Goal: Task Accomplishment & Management: Manage account settings

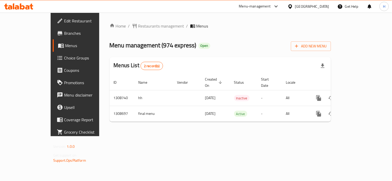
click at [292, 5] on icon at bounding box center [290, 6] width 4 height 4
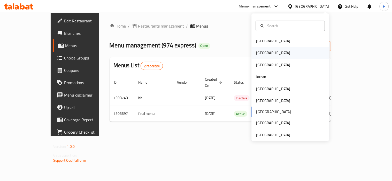
click at [258, 55] on div "[GEOGRAPHIC_DATA]" at bounding box center [273, 53] width 34 height 6
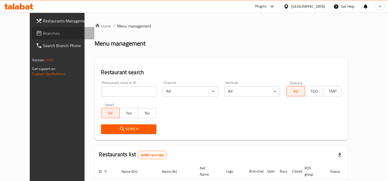
click at [47, 35] on span "Branches" at bounding box center [66, 33] width 47 height 6
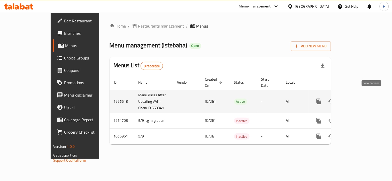
click at [362, 96] on link "enhanced table" at bounding box center [356, 102] width 12 height 12
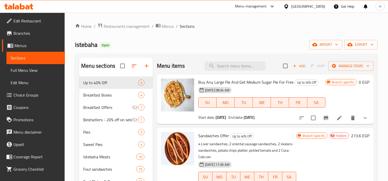
click at [189, 40] on div "Istebaha Open import export" at bounding box center [226, 45] width 302 height 10
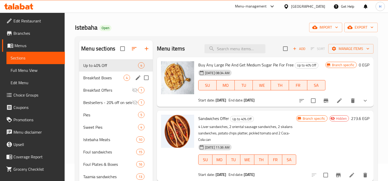
scroll to position [7, 0]
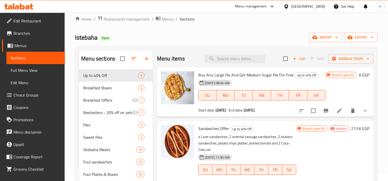
click at [28, 69] on span "Full Menu View" at bounding box center [36, 70] width 50 height 6
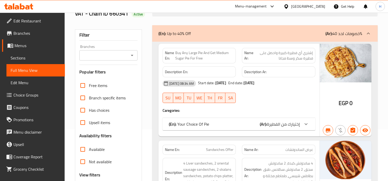
scroll to position [65, 0]
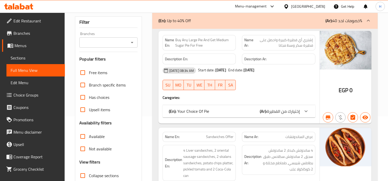
click at [25, 60] on span "Sections" at bounding box center [36, 58] width 50 height 6
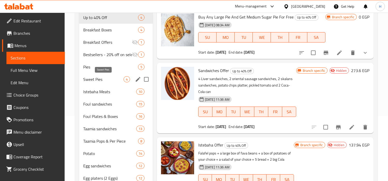
scroll to position [65, 0]
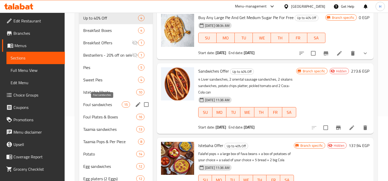
click at [104, 105] on span "Foul sandwiches" at bounding box center [102, 105] width 38 height 6
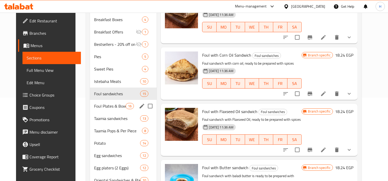
scroll to position [93, 0]
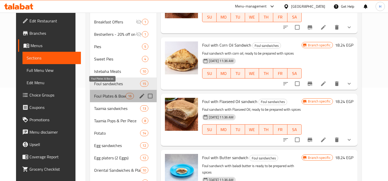
click at [107, 93] on span "Foul Plates & Boxes" at bounding box center [109, 96] width 31 height 6
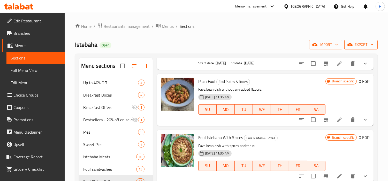
click at [357, 45] on span "export" at bounding box center [360, 45] width 25 height 6
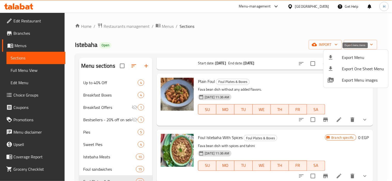
click at [354, 56] on span "Export Menu" at bounding box center [363, 57] width 42 height 6
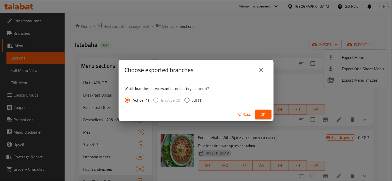
click at [182, 100] on input "All (1)" at bounding box center [186, 100] width 11 height 11
radio input "true"
click at [257, 116] on button "Ok" at bounding box center [263, 115] width 17 height 10
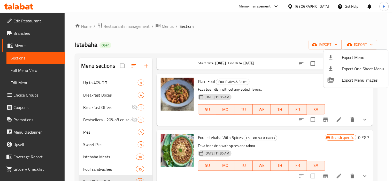
click at [380, 132] on div at bounding box center [196, 90] width 392 height 181
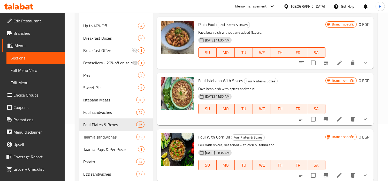
scroll to position [57, 0]
click at [362, 121] on icon "show more" at bounding box center [365, 119] width 6 height 6
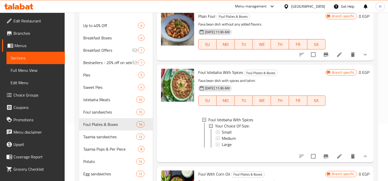
scroll to position [143, 0]
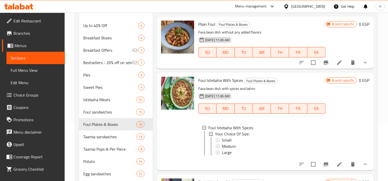
click at [367, 62] on button "show more" at bounding box center [365, 63] width 12 height 12
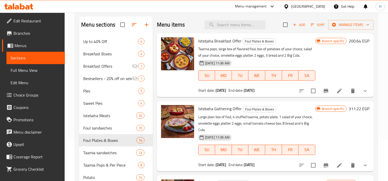
scroll to position [0, 0]
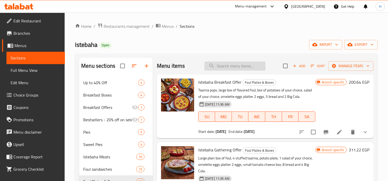
click at [227, 66] on input "search" at bounding box center [234, 66] width 61 height 9
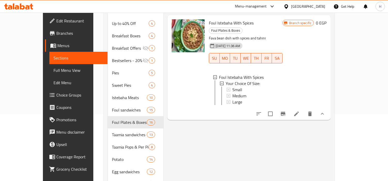
scroll to position [29, 0]
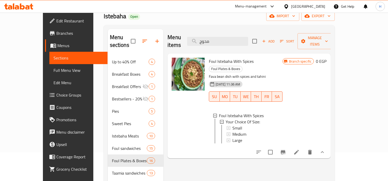
type input "محوج"
click at [299, 149] on icon at bounding box center [296, 152] width 6 height 6
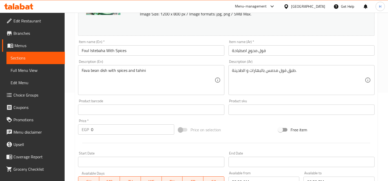
scroll to position [102, 0]
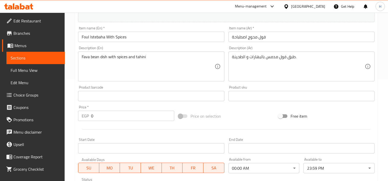
click at [272, 39] on input "فول محوج اصطباحة" at bounding box center [301, 37] width 146 height 10
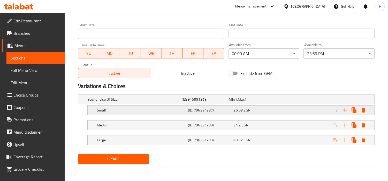
click at [259, 102] on div "25.08 EGP" at bounding box center [251, 99] width 45 height 5
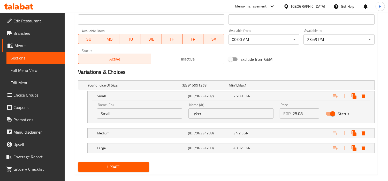
scroll to position [239, 0]
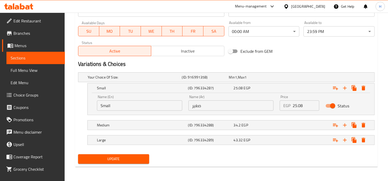
click at [153, 106] on input "Small" at bounding box center [139, 106] width 85 height 10
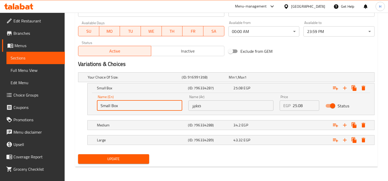
type input "Small Box"
click at [229, 105] on input "صغير" at bounding box center [230, 106] width 85 height 10
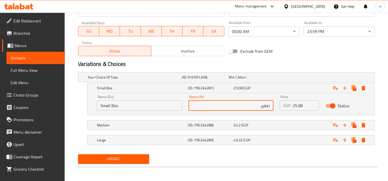
click at [277, 109] on div "Price EGP 25.08 Price" at bounding box center [299, 103] width 46 height 22
click at [270, 107] on input "صغير" at bounding box center [230, 106] width 85 height 10
type input "علبة صغير"
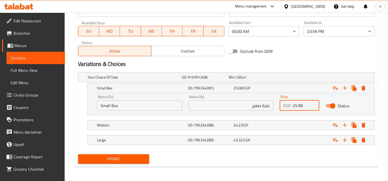
drag, startPoint x: 302, startPoint y: 102, endPoint x: 290, endPoint y: 102, distance: 11.6
click at [290, 102] on div "EGP 25.08 Price" at bounding box center [299, 106] width 40 height 10
paste input "34"
type input "34"
click at [301, 93] on div "Expand" at bounding box center [323, 88] width 91 height 11
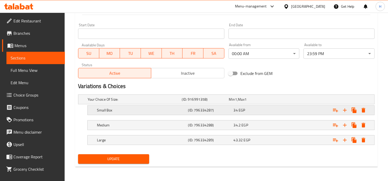
click at [272, 102] on div "34 EGP" at bounding box center [251, 99] width 45 height 5
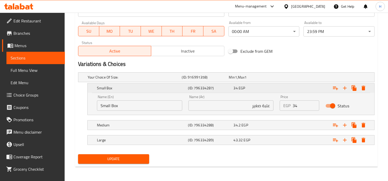
click at [273, 91] on div "34 EGP" at bounding box center [254, 88] width 45 height 7
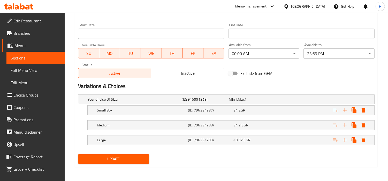
click at [274, 118] on nav at bounding box center [226, 118] width 296 height 4
click at [273, 103] on div "34.2 EGP" at bounding box center [251, 99] width 47 height 7
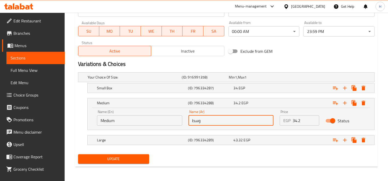
click at [217, 121] on input "وسط" at bounding box center [230, 121] width 85 height 10
click at [269, 121] on input "وسط" at bounding box center [230, 121] width 85 height 10
type input "علبة وسط"
click at [168, 123] on input "Medium" at bounding box center [139, 121] width 85 height 10
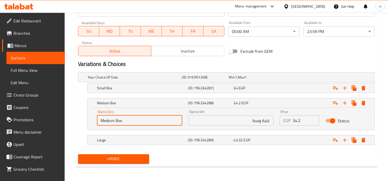
type input "Medium Box"
click at [299, 120] on input "34.2" at bounding box center [305, 121] width 27 height 10
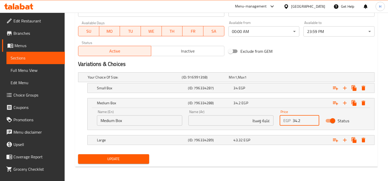
click at [299, 120] on input "34.2" at bounding box center [305, 121] width 27 height 10
paste input "45"
type input "45"
click at [266, 105] on div "45 EGP" at bounding box center [254, 103] width 43 height 5
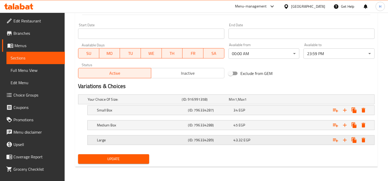
click at [262, 102] on div "43.32 EGP" at bounding box center [251, 99] width 45 height 5
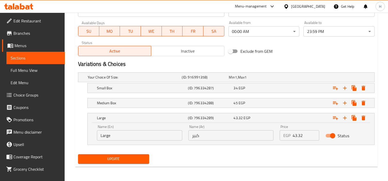
click at [163, 138] on input "Large" at bounding box center [139, 136] width 85 height 10
type input "Large Box"
click at [219, 134] on input "كبير" at bounding box center [230, 136] width 85 height 10
click at [270, 136] on input "كبير" at bounding box center [230, 136] width 85 height 10
click at [251, 135] on input "علبة كبير" at bounding box center [230, 136] width 85 height 10
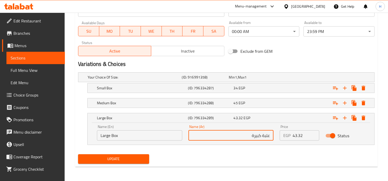
type input "علبة كبيرة"
click at [299, 136] on input "43.32" at bounding box center [305, 136] width 27 height 10
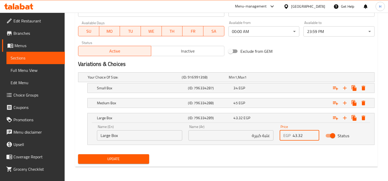
click at [299, 136] on input "43.32" at bounding box center [305, 136] width 27 height 10
paste input "55"
type input "55"
click at [224, 117] on h5 "(ID: 796334289)" at bounding box center [209, 118] width 43 height 5
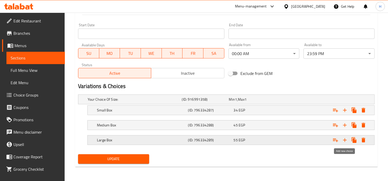
click at [346, 142] on icon "Expand" at bounding box center [344, 140] width 6 height 6
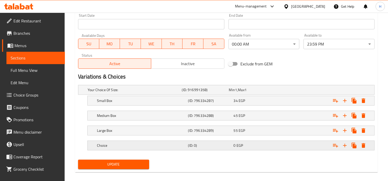
scroll to position [232, 0]
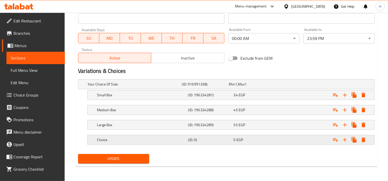
click at [197, 90] on div "Choice (ID: 0) 0 EGP" at bounding box center [227, 84] width 282 height 11
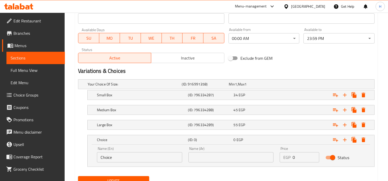
click at [137, 154] on input "Choice" at bounding box center [139, 158] width 85 height 10
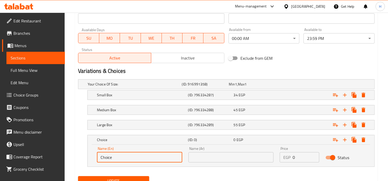
click at [137, 154] on input "Choice" at bounding box center [139, 158] width 85 height 10
click at [242, 158] on input "text" at bounding box center [230, 158] width 85 height 10
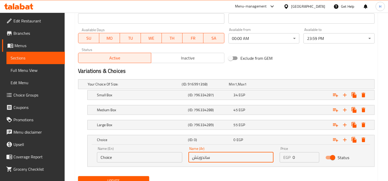
type input "ساندويتش"
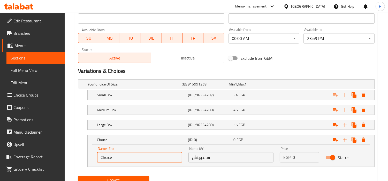
click at [170, 157] on input "Choice" at bounding box center [139, 158] width 85 height 10
type input "Sandwich"
click at [290, 157] on p "EGP" at bounding box center [286, 158] width 7 height 6
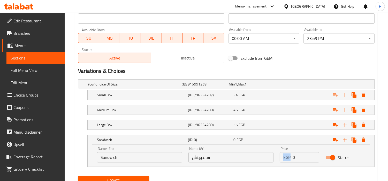
click at [290, 157] on p "EGP" at bounding box center [286, 158] width 7 height 6
click at [285, 161] on p "EGP" at bounding box center [286, 158] width 7 height 6
click at [293, 158] on input "0" at bounding box center [305, 158] width 27 height 10
paste input "17"
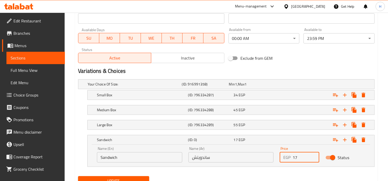
type input "17"
click at [137, 179] on span "Update" at bounding box center [113, 181] width 63 height 6
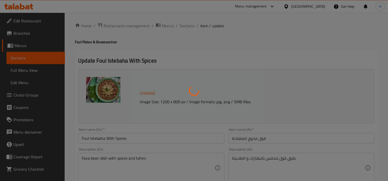
scroll to position [0, 0]
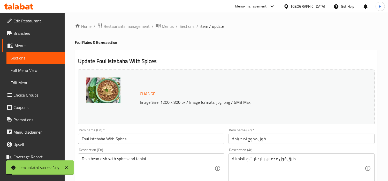
click at [186, 29] on span "Sections" at bounding box center [186, 26] width 15 height 6
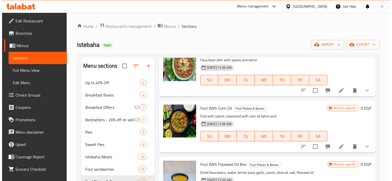
scroll to position [258, 0]
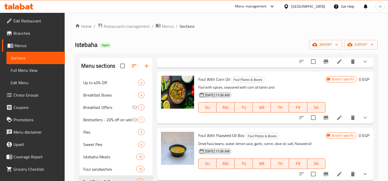
click at [341, 119] on li at bounding box center [339, 117] width 14 height 9
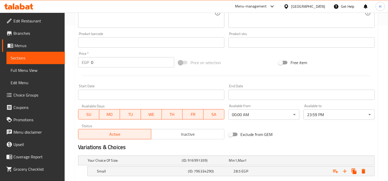
scroll to position [217, 0]
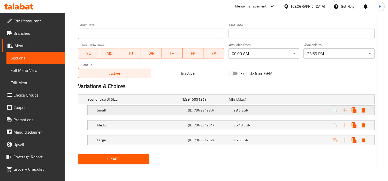
click at [274, 102] on div "28.5 EGP" at bounding box center [251, 99] width 45 height 5
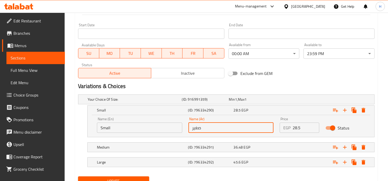
click at [213, 129] on input "صغير" at bounding box center [230, 128] width 85 height 10
click at [171, 127] on input "Small" at bounding box center [139, 128] width 85 height 10
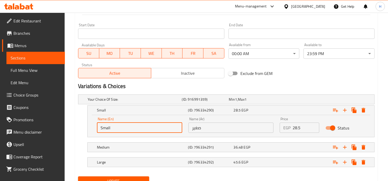
click at [145, 128] on input "Small" at bounding box center [139, 128] width 85 height 10
click at [74, 120] on div "Home / Restaurants management / Menus / Sections / item / update Foul Plates & …" at bounding box center [226, 0] width 323 height 408
click at [125, 128] on input "Small" at bounding box center [139, 128] width 85 height 10
type input "Small Box"
click at [225, 127] on input "صغير" at bounding box center [230, 128] width 85 height 10
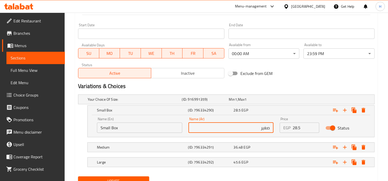
click at [272, 130] on input "صغير" at bounding box center [230, 128] width 85 height 10
type input "علبة صغير"
click at [262, 103] on div "36.48 EGP" at bounding box center [251, 99] width 47 height 7
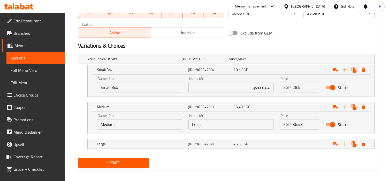
scroll to position [262, 0]
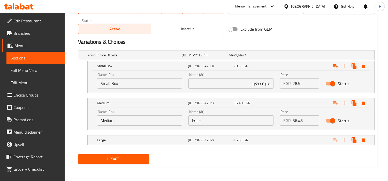
click at [214, 122] on input "وسط" at bounding box center [230, 121] width 85 height 10
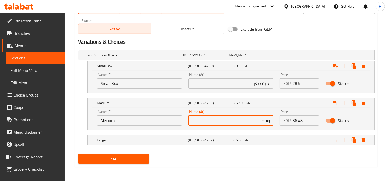
click at [270, 118] on input "وسط" at bounding box center [230, 121] width 85 height 10
type input "علبة وسط"
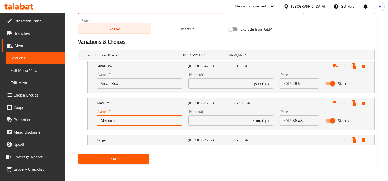
click at [161, 123] on input "Medium" at bounding box center [139, 121] width 85 height 10
type input "Medium Box"
click at [154, 58] on h5 "Large" at bounding box center [134, 55] width 92 height 5
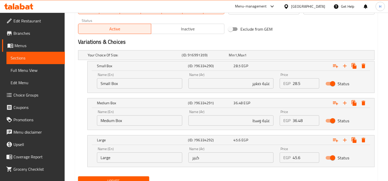
click at [149, 163] on input "Large" at bounding box center [139, 158] width 85 height 10
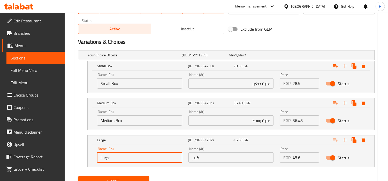
type input "Large Box"
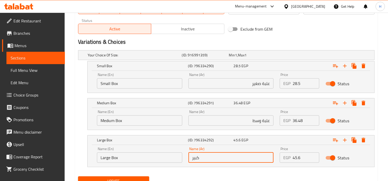
click at [221, 159] on input "كبير" at bounding box center [230, 158] width 85 height 10
click at [270, 158] on input "كبير" at bounding box center [230, 158] width 85 height 10
click at [250, 161] on input "علبة كبير" at bounding box center [230, 158] width 85 height 10
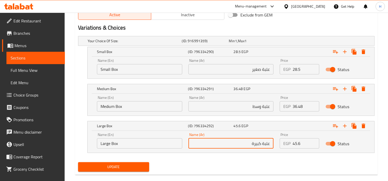
scroll to position [283, 0]
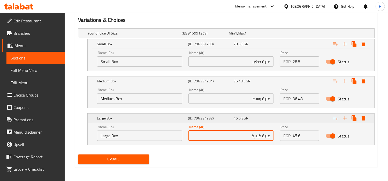
type input "علبة كبيرة"
click at [344, 46] on icon "Expand" at bounding box center [345, 44] width 4 height 4
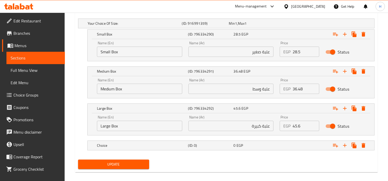
scroll to position [299, 0]
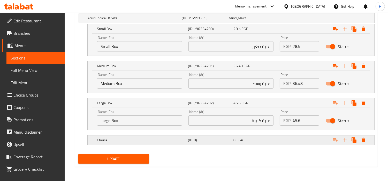
click at [272, 21] on div "0 EGP" at bounding box center [251, 17] width 45 height 5
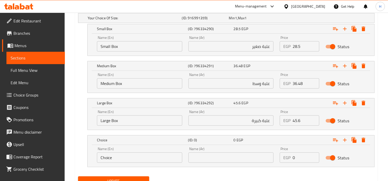
click at [144, 161] on input "Choice" at bounding box center [139, 158] width 85 height 10
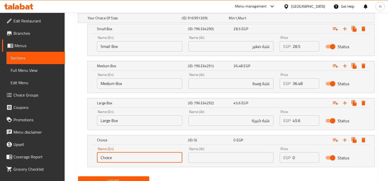
click at [144, 161] on input "Choice" at bounding box center [139, 158] width 85 height 10
click at [200, 159] on input "text" at bounding box center [230, 158] width 85 height 10
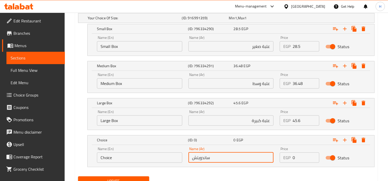
type input "ساندويتش"
click at [106, 159] on input "Choice" at bounding box center [139, 158] width 85 height 10
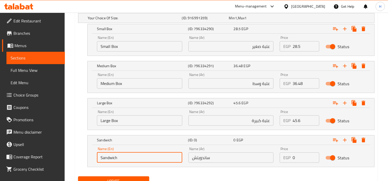
type input "Sandwich"
click at [295, 46] on input "28.5" at bounding box center [305, 46] width 27 height 10
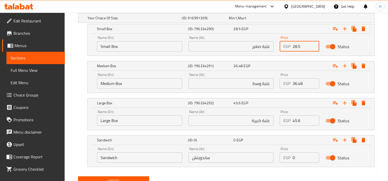
paste input "2"
type input "22.5"
click at [304, 161] on input "0" at bounding box center [305, 158] width 27 height 10
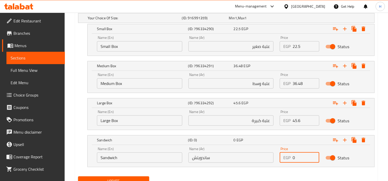
paste input "22.5"
click at [299, 158] on input "022.5" at bounding box center [305, 158] width 27 height 10
paste input "number"
type input "22.5"
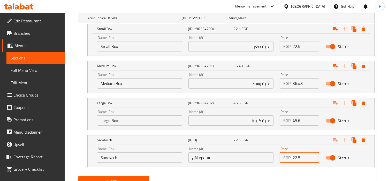
click at [298, 47] on input "22.5" at bounding box center [305, 46] width 27 height 10
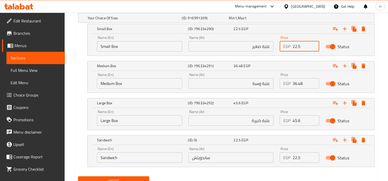
click at [298, 47] on input "22.5" at bounding box center [305, 46] width 27 height 10
paste input "38"
type input "38"
click at [301, 85] on input "36.48" at bounding box center [305, 83] width 27 height 10
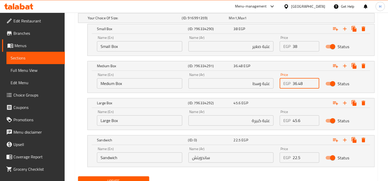
click at [301, 85] on input "36.48" at bounding box center [305, 83] width 27 height 10
paste input "47"
type input "47"
click at [298, 119] on input "45.6" at bounding box center [305, 121] width 27 height 10
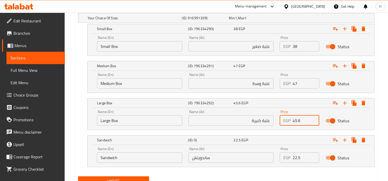
click at [298, 119] on input "45.6" at bounding box center [305, 121] width 27 height 10
paste input "58"
type input "58"
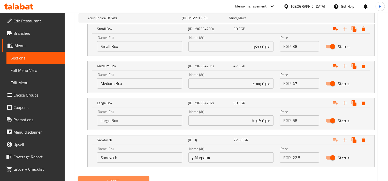
click at [148, 179] on button "Update" at bounding box center [113, 182] width 71 height 10
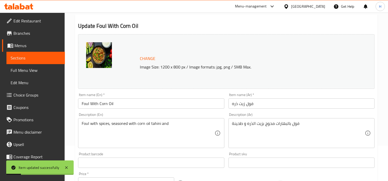
scroll to position [0, 0]
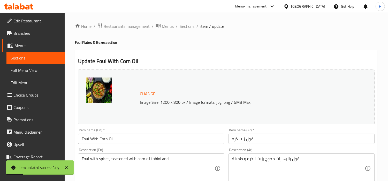
click at [202, 25] on span "item / update" at bounding box center [212, 26] width 24 height 6
click at [187, 28] on span "Sections" at bounding box center [186, 26] width 15 height 6
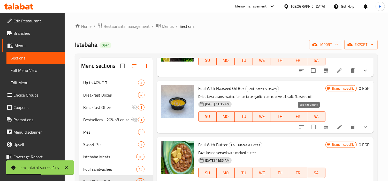
scroll to position [315, 0]
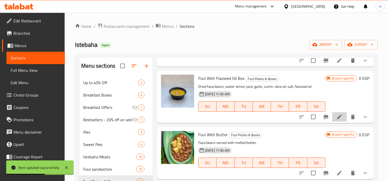
click at [336, 113] on li at bounding box center [339, 117] width 14 height 9
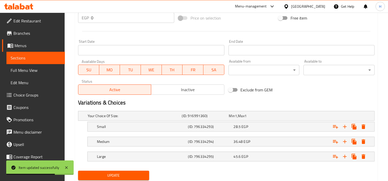
scroll to position [217, 0]
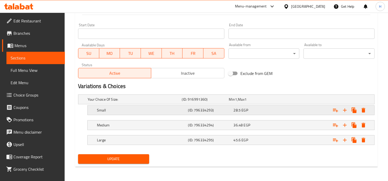
click at [251, 102] on div "28.5 EGP" at bounding box center [251, 99] width 45 height 5
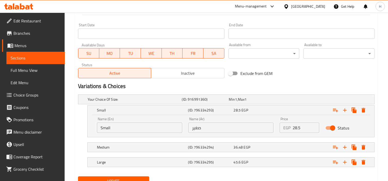
scroll to position [239, 0]
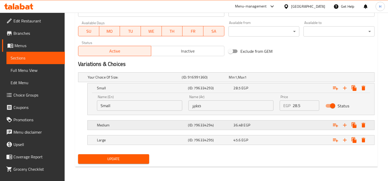
click at [260, 83] on div "Medium (ID: 796334294) 36.48 EGP" at bounding box center [227, 77] width 282 height 11
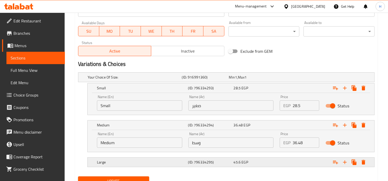
click at [263, 80] on div "45.6 EGP" at bounding box center [251, 77] width 45 height 5
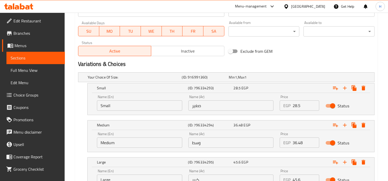
click at [138, 114] on div "Name (En) Small Name (En) Name (Ar) صغير Name (Ar) Price EGP 28.5 Price Status" at bounding box center [231, 104] width 286 height 22
click at [138, 106] on input "Small" at bounding box center [139, 106] width 85 height 10
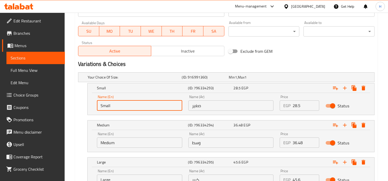
type input "Small Box"
click at [157, 147] on input "Medium" at bounding box center [139, 143] width 85 height 10
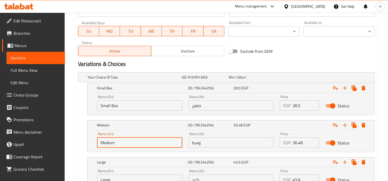
type input "Medium Box"
click at [146, 176] on input "Large" at bounding box center [139, 180] width 85 height 10
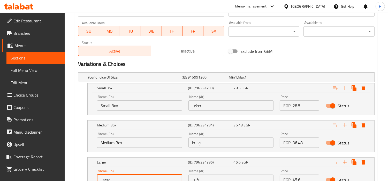
type input "Large Box"
click at [216, 106] on input "صغير" at bounding box center [230, 106] width 85 height 10
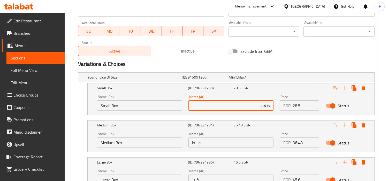
click at [269, 104] on input "صغير" at bounding box center [230, 106] width 85 height 10
type input "علبة صغير"
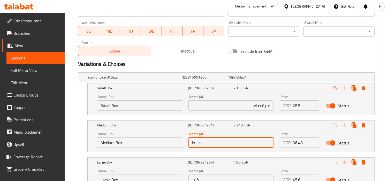
click at [220, 143] on input "وسط" at bounding box center [230, 143] width 85 height 10
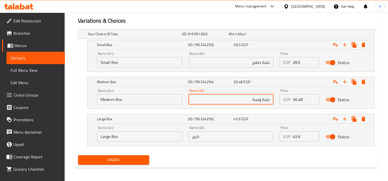
scroll to position [283, 0]
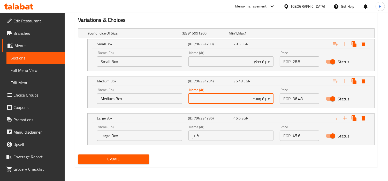
type input "علبة وسط"
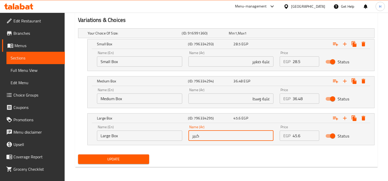
click at [249, 133] on input "كبير" at bounding box center [230, 136] width 85 height 10
type input "علبة كبير"
click at [344, 119] on icon "Expand" at bounding box center [344, 118] width 6 height 6
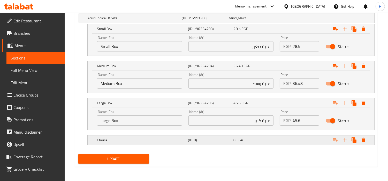
click at [122, 21] on h5 "Choice" at bounding box center [134, 17] width 92 height 5
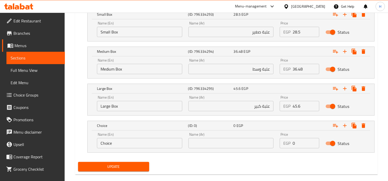
scroll to position [321, 0]
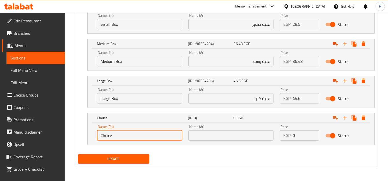
click at [150, 132] on input "Choice" at bounding box center [139, 136] width 85 height 10
click at [228, 136] on input "text" at bounding box center [230, 136] width 85 height 10
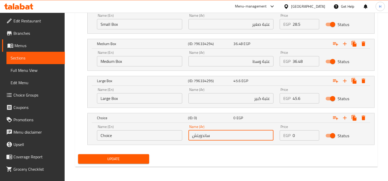
type input "ساندويتش"
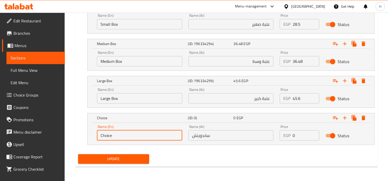
click at [141, 135] on input "Choice" at bounding box center [139, 136] width 85 height 10
type input "Sandwich"
click at [297, 132] on input "0" at bounding box center [305, 136] width 27 height 10
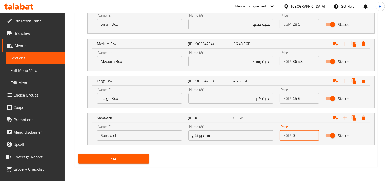
click at [297, 132] on input "0" at bounding box center [305, 136] width 27 height 10
paste input "22.5"
type input "22.5"
click at [295, 22] on input "28.5" at bounding box center [305, 24] width 27 height 10
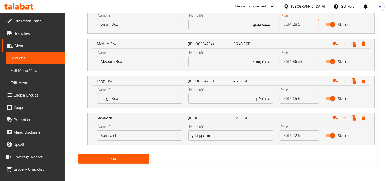
paste input "38"
type input "38"
click at [298, 63] on input "36.48" at bounding box center [305, 61] width 27 height 10
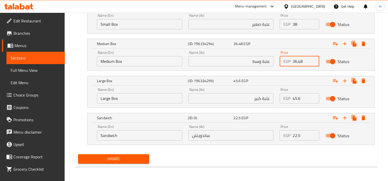
paste input "47"
type input "47"
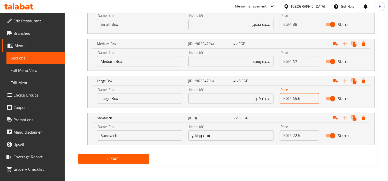
click at [299, 93] on input "45.6" at bounding box center [305, 98] width 27 height 10
paste input "58"
type input "58"
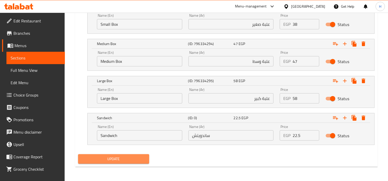
click at [134, 160] on span "Update" at bounding box center [113, 159] width 63 height 6
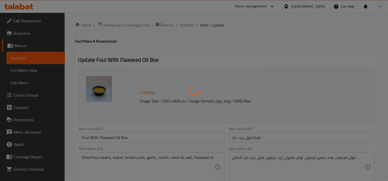
scroll to position [0, 0]
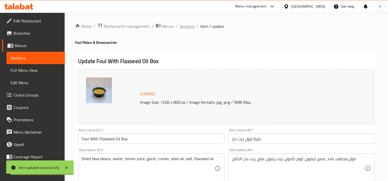
click at [190, 29] on span "Sections" at bounding box center [186, 26] width 15 height 6
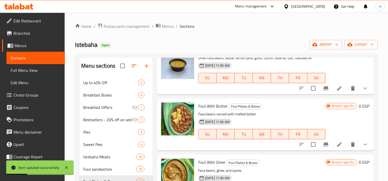
scroll to position [373, 0]
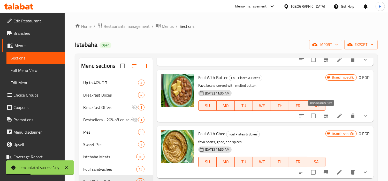
click at [332, 114] on li at bounding box center [339, 116] width 14 height 9
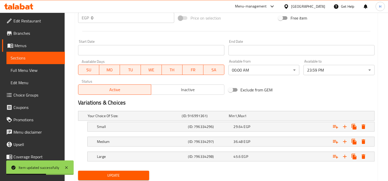
scroll to position [217, 0]
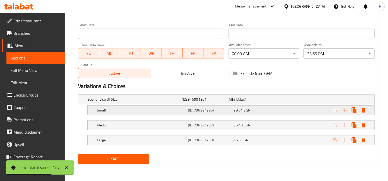
click at [269, 102] on div "29.64 EGP" at bounding box center [251, 99] width 45 height 5
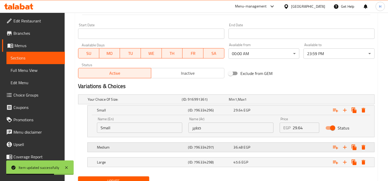
click at [268, 102] on div "36.48 EGP" at bounding box center [251, 99] width 45 height 5
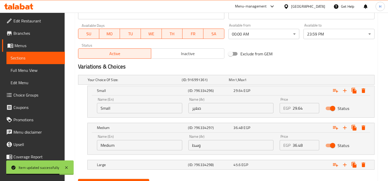
scroll to position [262, 0]
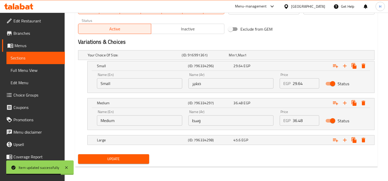
click at [269, 146] on nav at bounding box center [226, 148] width 296 height 4
click at [268, 59] on div "45.6 EGP" at bounding box center [251, 55] width 47 height 7
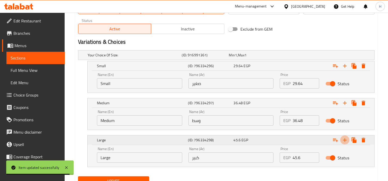
click at [345, 69] on icon "Expand" at bounding box center [344, 66] width 6 height 6
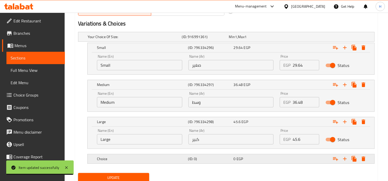
scroll to position [299, 0]
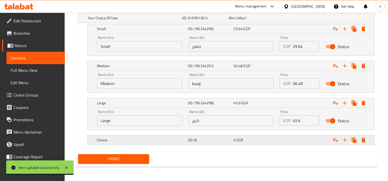
click at [125, 21] on h5 "Choice" at bounding box center [134, 17] width 92 height 5
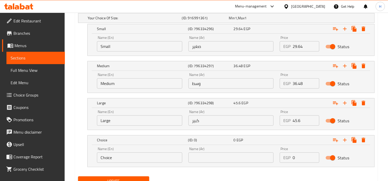
click at [127, 160] on input "Choice" at bounding box center [139, 158] width 85 height 10
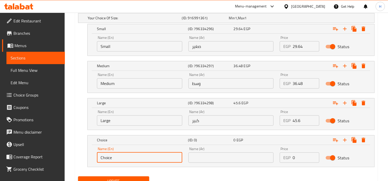
click at [127, 160] on input "Choice" at bounding box center [139, 158] width 85 height 10
type input "Sandwich"
click at [129, 47] on input "Small" at bounding box center [139, 46] width 85 height 10
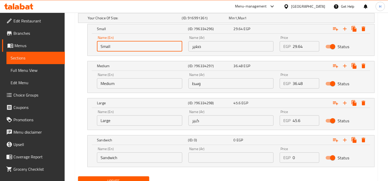
type input "Small Box"
click at [137, 84] on input "Medium" at bounding box center [139, 83] width 85 height 10
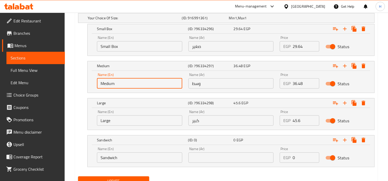
type input "Medium Box"
drag, startPoint x: 141, startPoint y: 118, endPoint x: 141, endPoint y: 125, distance: 6.7
click at [141, 118] on input "Large" at bounding box center [139, 121] width 85 height 10
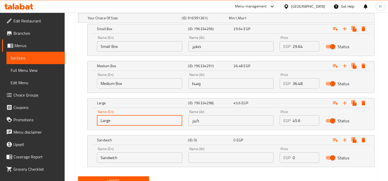
click at [226, 48] on input "صغير" at bounding box center [230, 46] width 85 height 10
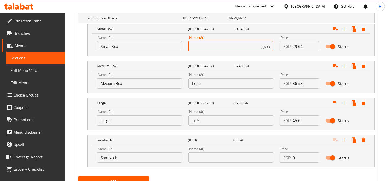
click at [229, 45] on input "صغير" at bounding box center [230, 46] width 85 height 10
drag, startPoint x: 273, startPoint y: 44, endPoint x: 270, endPoint y: 45, distance: 2.8
click at [273, 44] on input "صغير" at bounding box center [230, 46] width 85 height 10
type input "علبة صغير"
click at [242, 84] on input "وسط" at bounding box center [230, 83] width 85 height 10
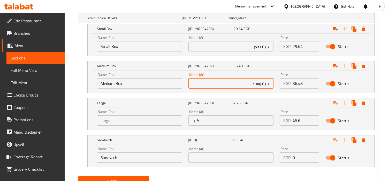
type input "علبة وسط"
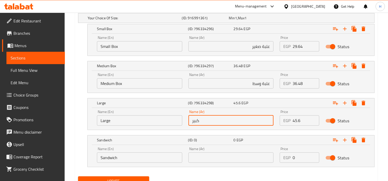
click at [239, 122] on input "كبير" at bounding box center [230, 121] width 85 height 10
type input "علبة كبير"
click at [238, 159] on input "text" at bounding box center [230, 158] width 85 height 10
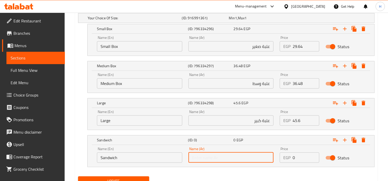
type input "ساندويتش"
click at [305, 159] on input "0" at bounding box center [305, 158] width 27 height 10
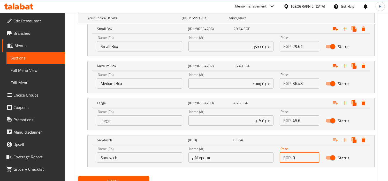
click at [305, 159] on input "0" at bounding box center [305, 158] width 27 height 10
paste input "22.5"
type input "22.5"
click at [301, 45] on input "29.64" at bounding box center [305, 46] width 27 height 10
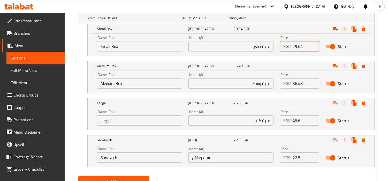
click at [301, 45] on input "29.64" at bounding box center [305, 46] width 27 height 10
paste input "38"
type input "38"
click at [296, 83] on input "36.48" at bounding box center [305, 83] width 27 height 10
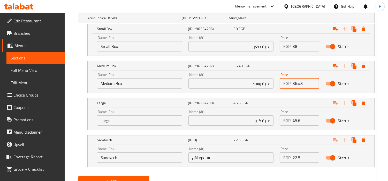
click at [296, 83] on input "36.48" at bounding box center [305, 83] width 27 height 10
paste input "47"
type input "47"
click at [304, 122] on input "45.6" at bounding box center [305, 121] width 27 height 10
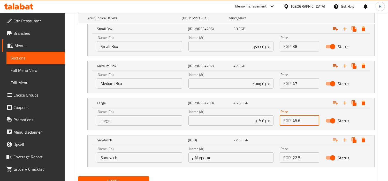
paste input "58"
click at [297, 117] on input "45.658" at bounding box center [305, 121] width 27 height 10
paste input "number"
type input "58"
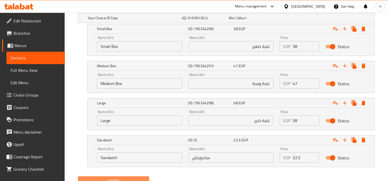
click at [146, 177] on button "Update" at bounding box center [113, 182] width 71 height 10
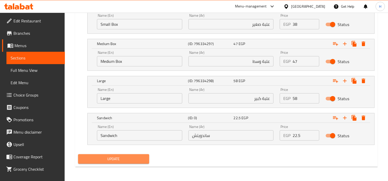
click at [132, 162] on span "Update" at bounding box center [113, 159] width 63 height 6
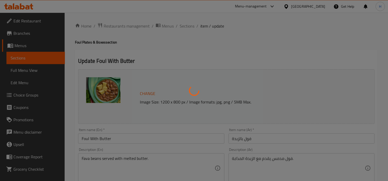
scroll to position [0, 0]
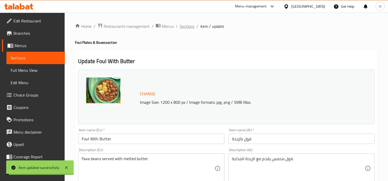
click at [182, 26] on span "Sections" at bounding box center [186, 26] width 15 height 6
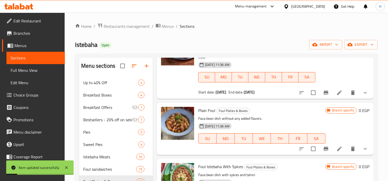
scroll to position [143, 0]
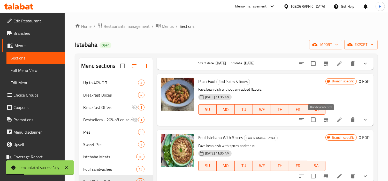
click at [322, 120] on icon "Branch-specific-item" at bounding box center [325, 120] width 6 height 6
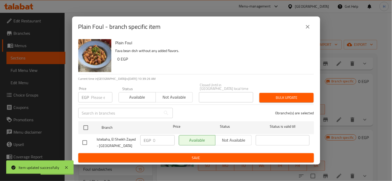
click at [152, 141] on div "EGP 0 ​" at bounding box center [157, 141] width 34 height 10
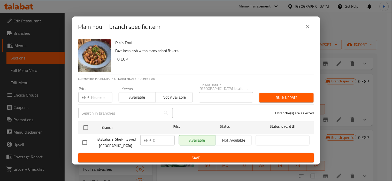
click at [304, 27] on button "close" at bounding box center [307, 27] width 12 height 12
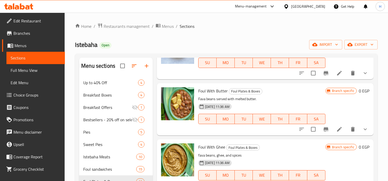
scroll to position [344, 0]
